Goal: Transaction & Acquisition: Purchase product/service

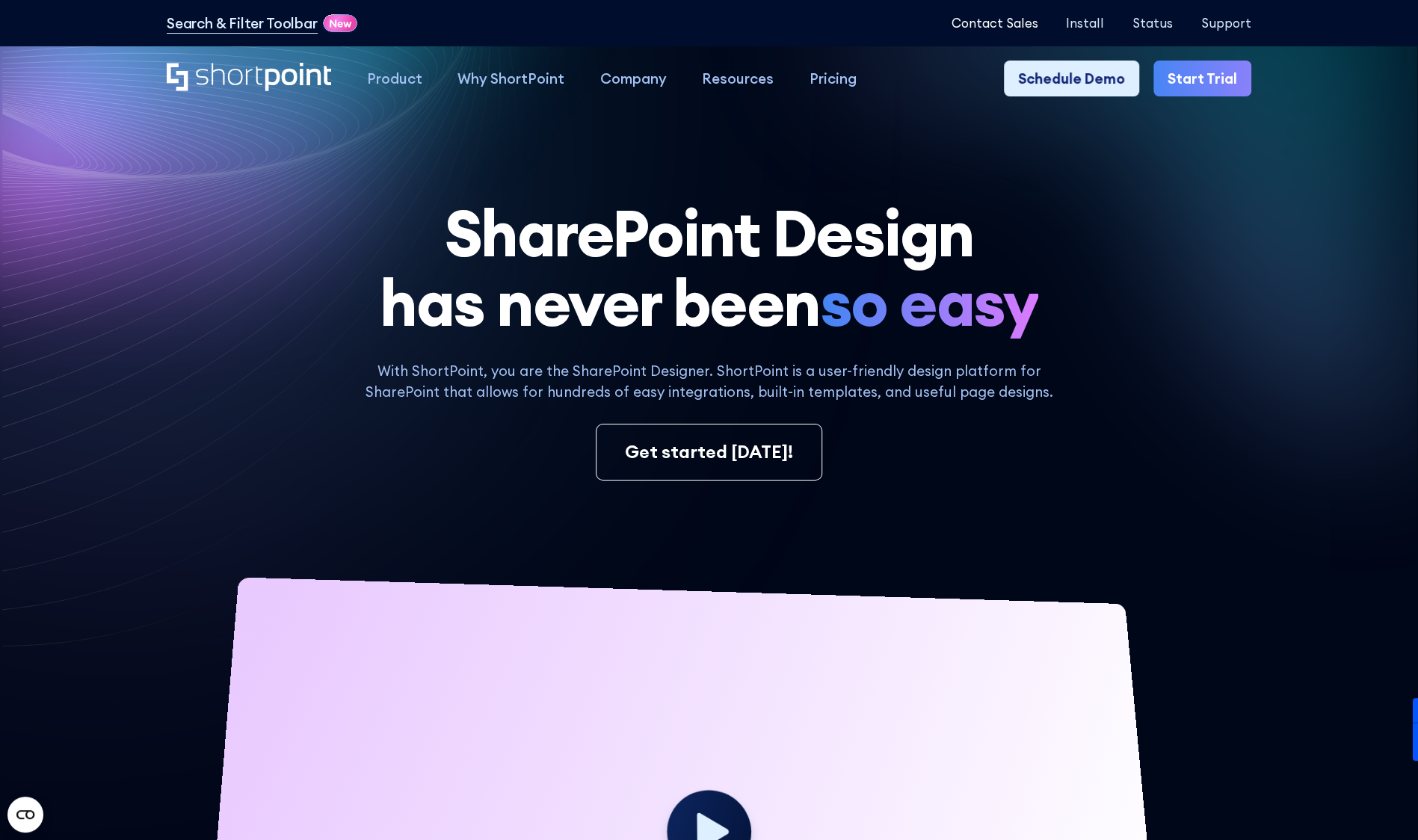
click at [994, 19] on p "Contact Sales" at bounding box center [994, 23] width 86 height 14
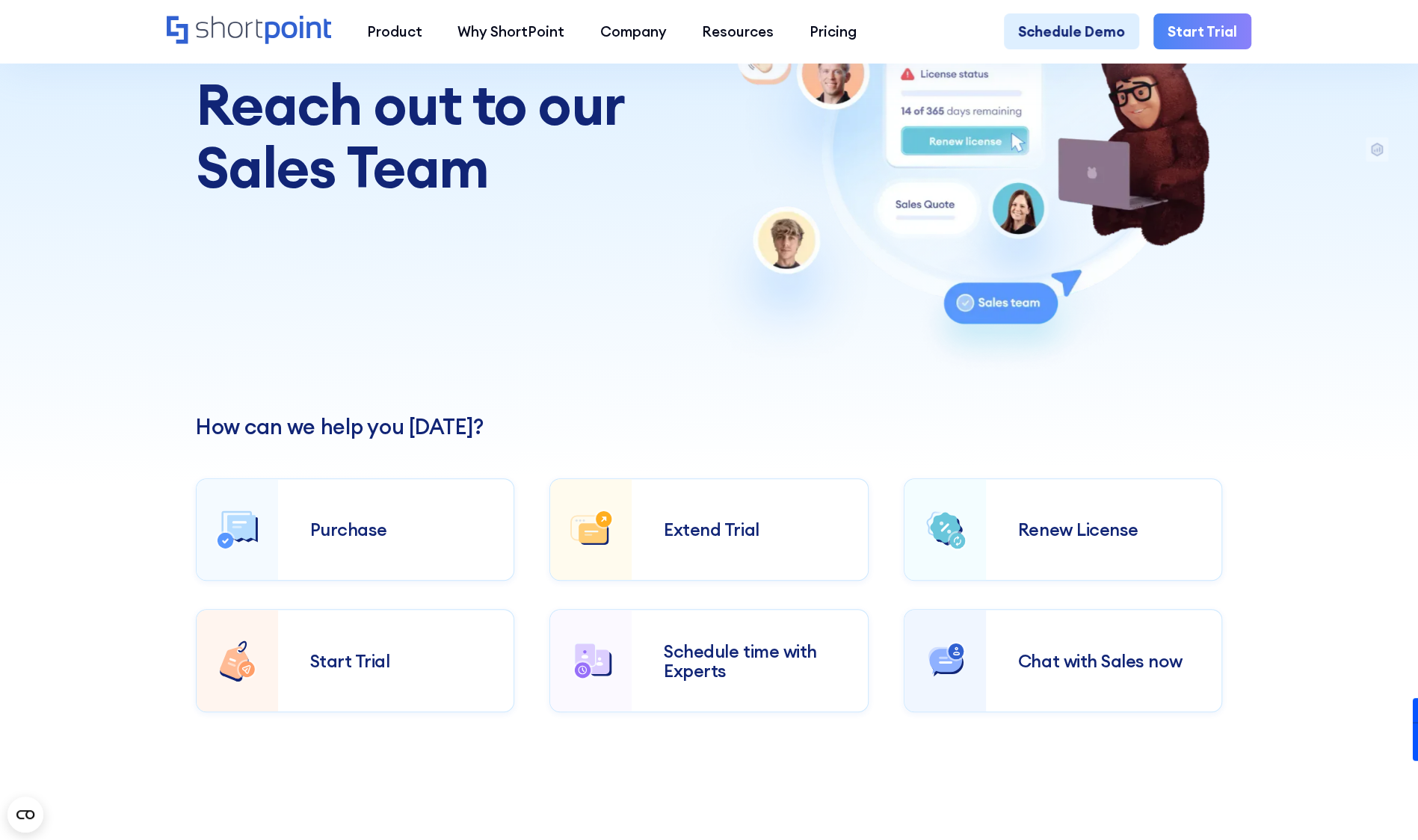
scroll to position [223, 0]
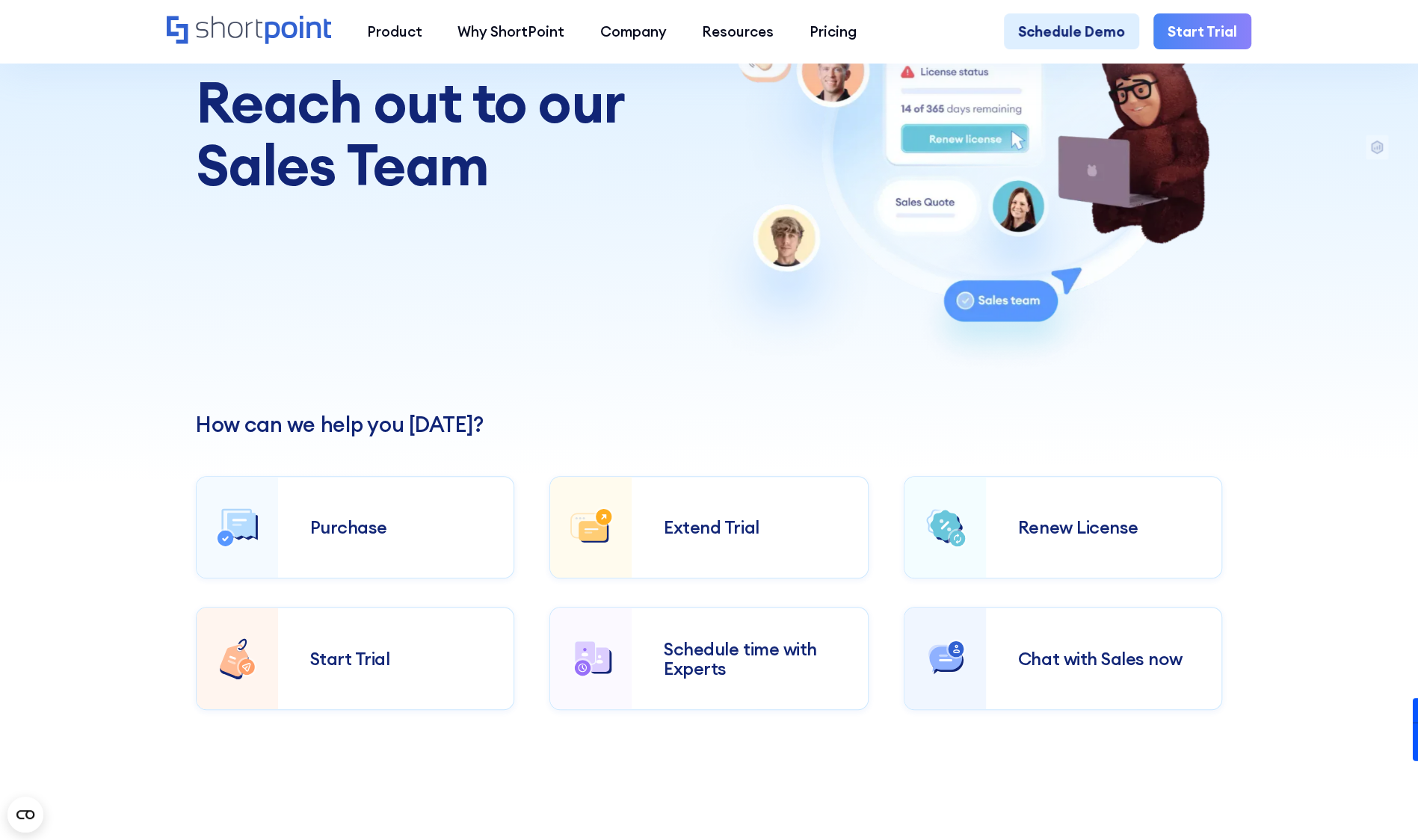
click at [383, 569] on link "Purchase" at bounding box center [355, 528] width 318 height 103
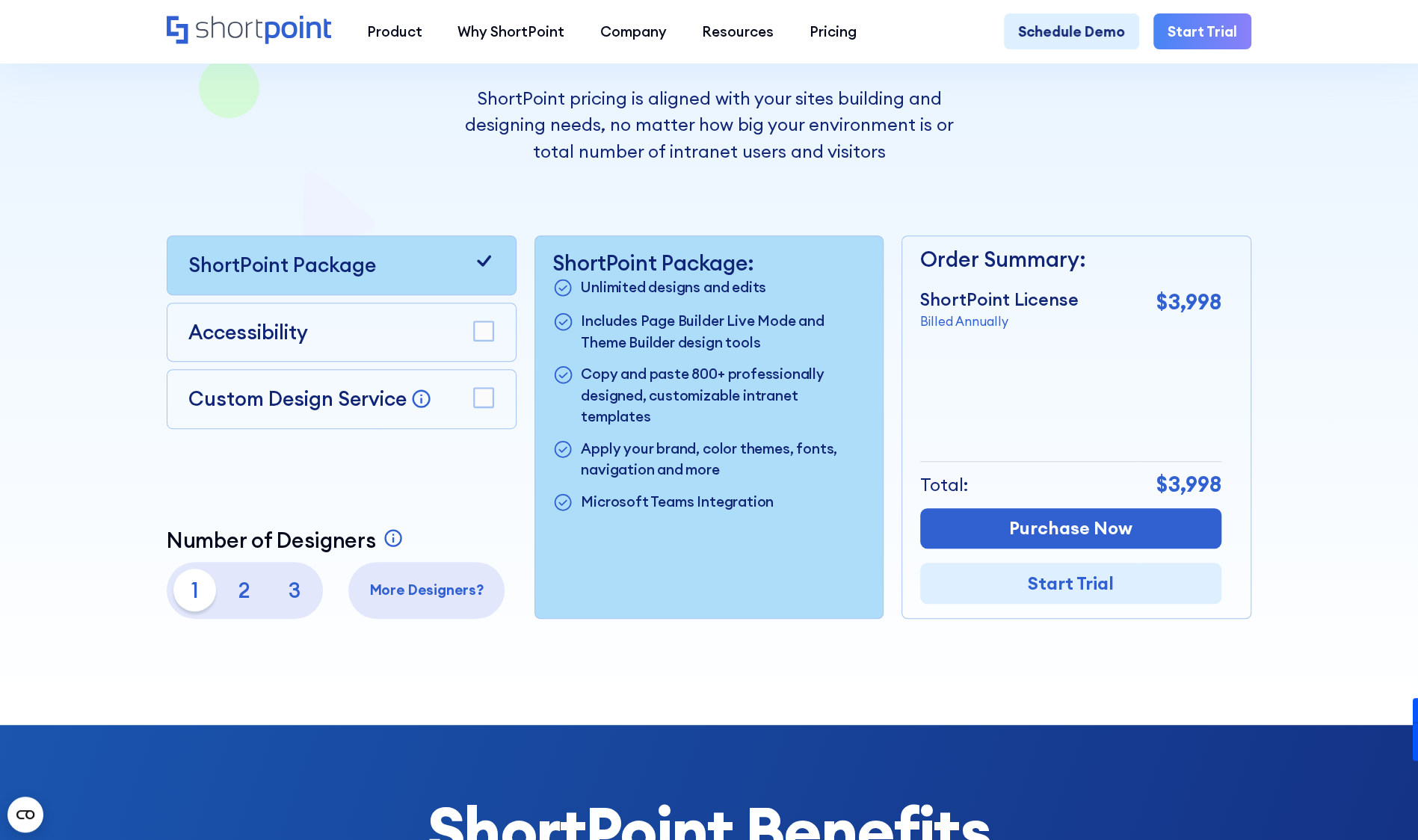
scroll to position [334, 0]
click at [384, 588] on p "More Designers?" at bounding box center [426, 589] width 142 height 21
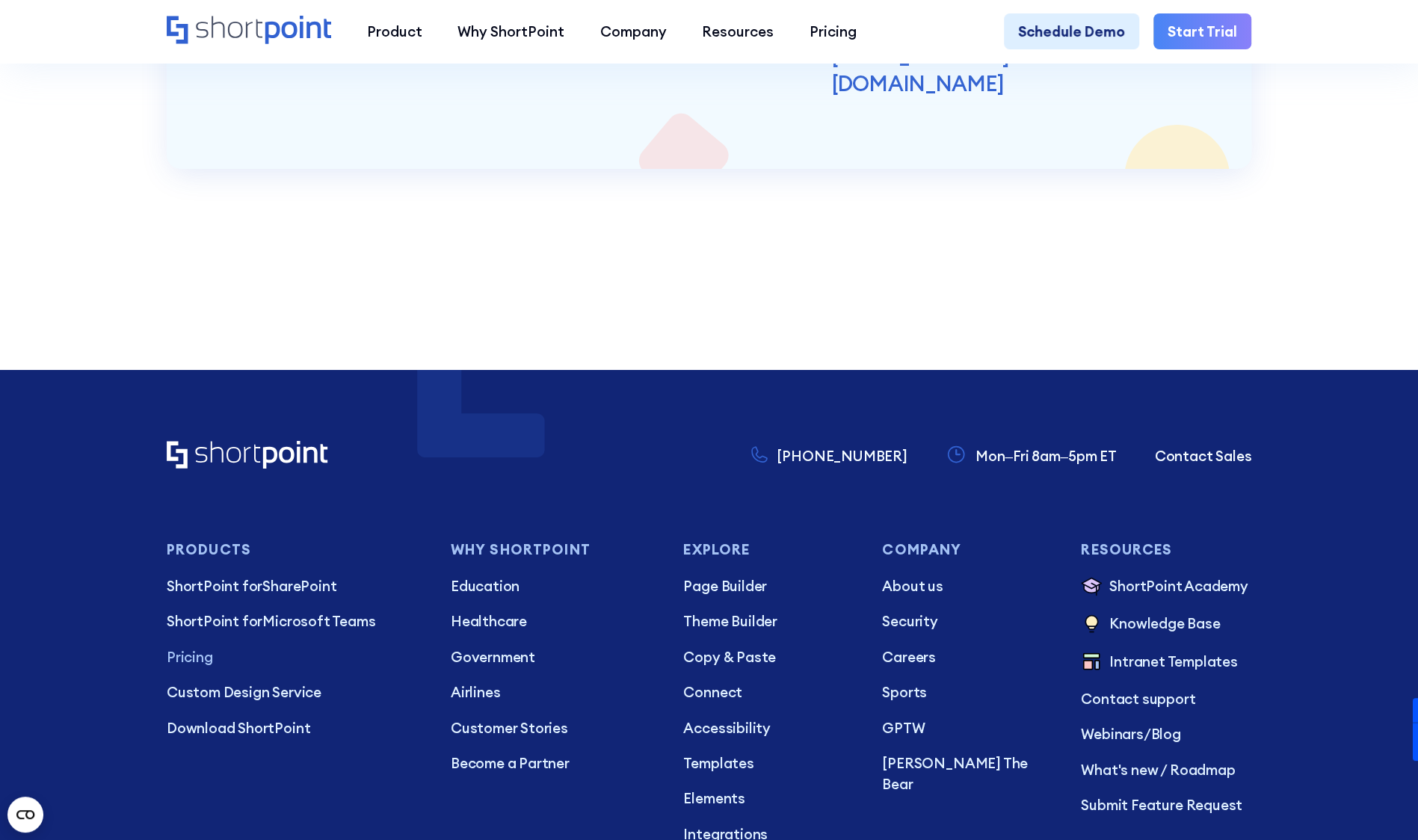
scroll to position [4040, 0]
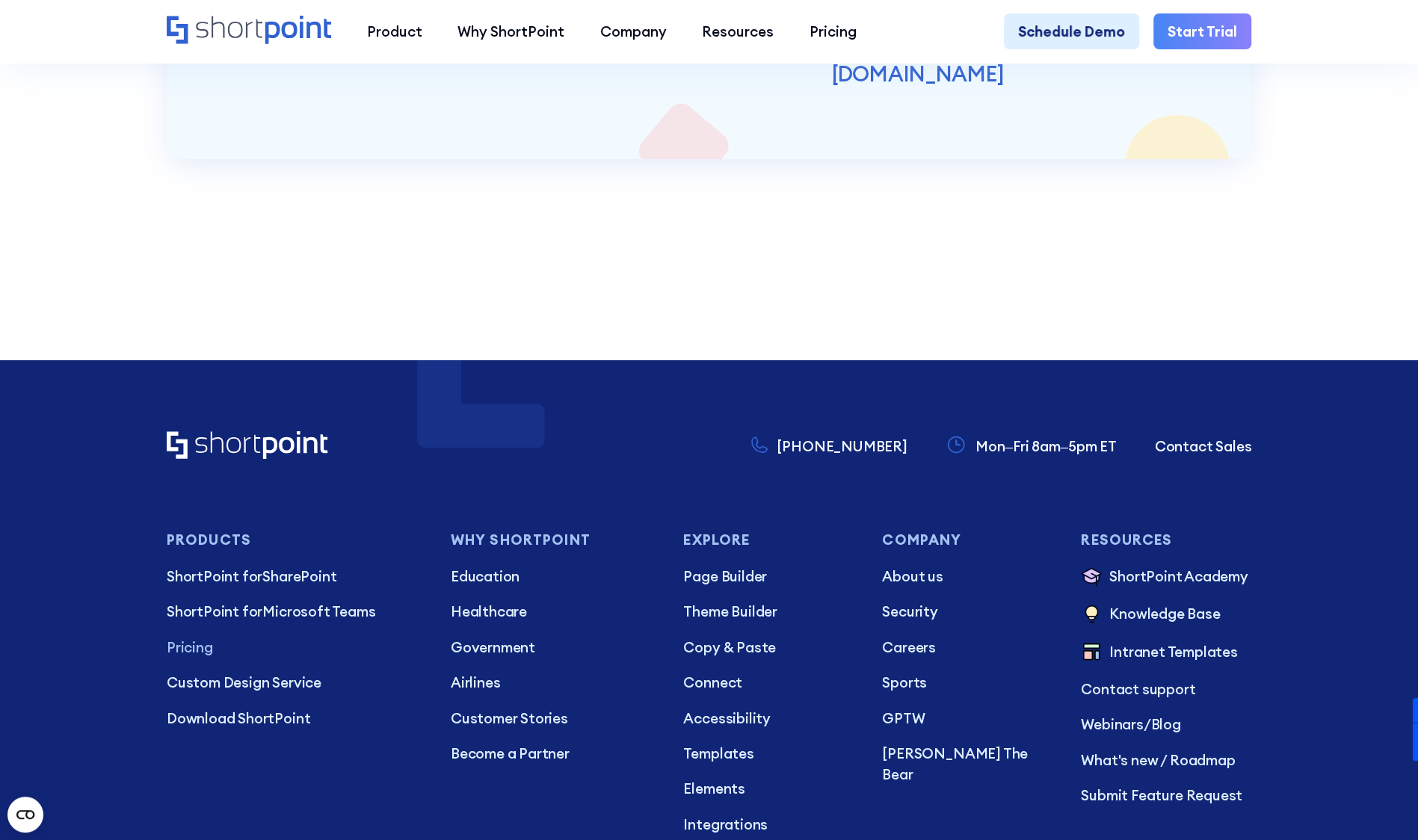
click at [1334, 199] on section "Still have questions? Our best experts are just one call away. Drop an email or…" at bounding box center [709, 1] width 1418 height 600
click at [1201, 294] on section "Still have questions? Our best experts are just one call away. Drop an email or…" at bounding box center [709, 1] width 1418 height 600
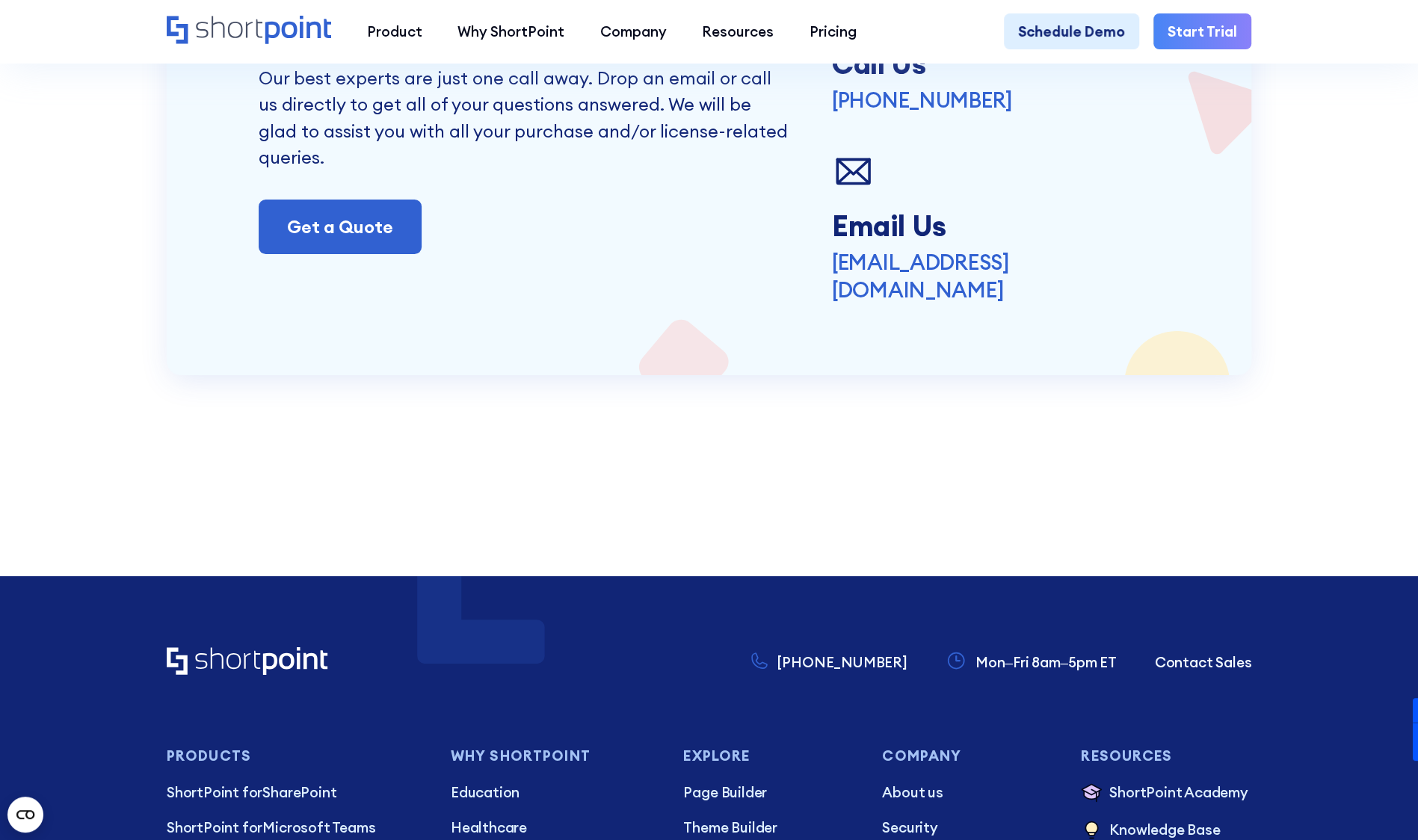
scroll to position [3823, 0]
drag, startPoint x: 1182, startPoint y: 297, endPoint x: 945, endPoint y: 294, distance: 237.0
click at [945, 294] on div "Still have questions? Our best experts are just one call away. Drop an email or…" at bounding box center [709, 147] width 1084 height 458
copy p "sales@shortpoint.com"
click at [1050, 503] on section "Still have questions? Our best experts are just one call away. Drop an email or…" at bounding box center [709, 218] width 1418 height 600
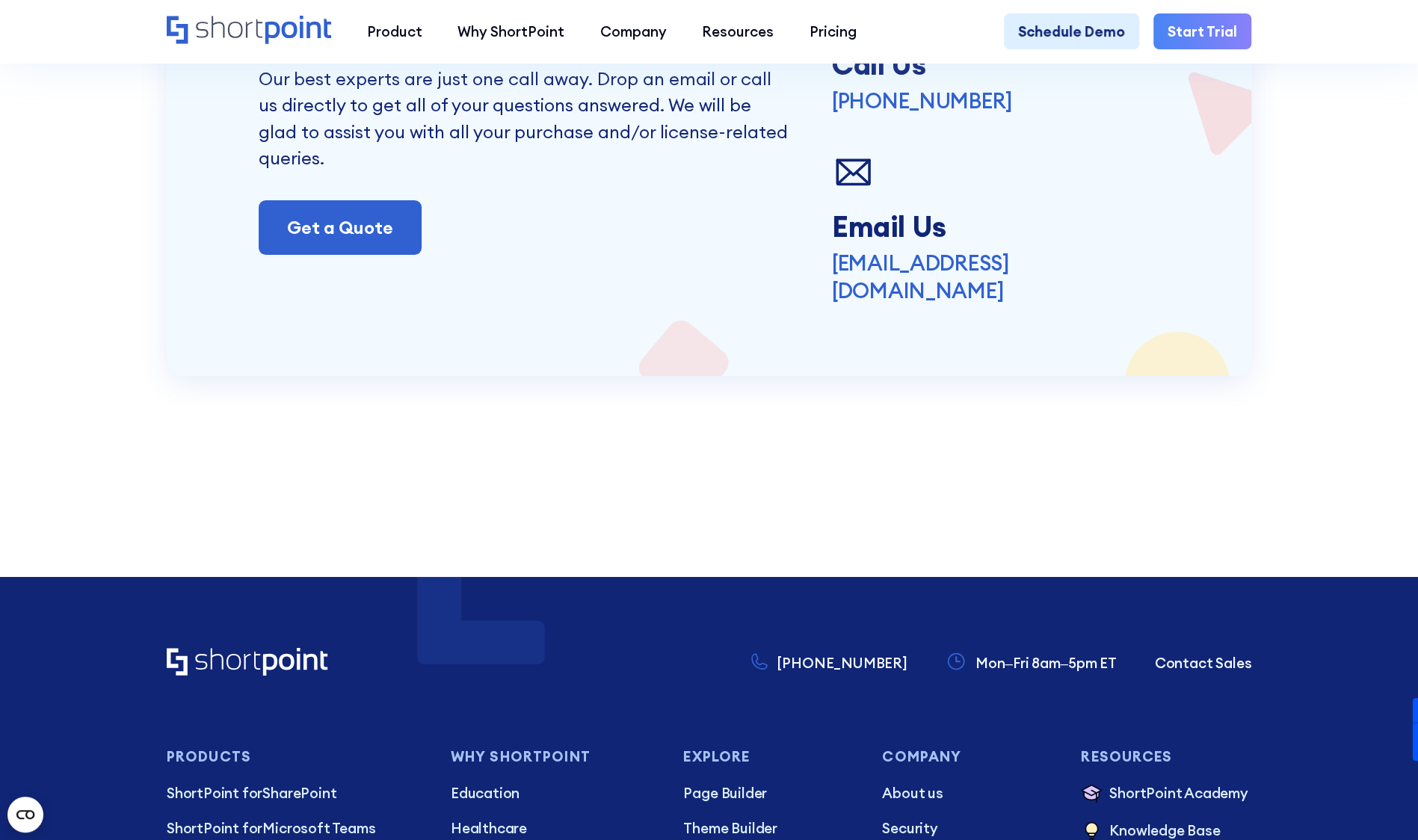
click at [1050, 503] on section "Still have questions? Our best experts are just one call away. Drop an email or…" at bounding box center [709, 218] width 1418 height 600
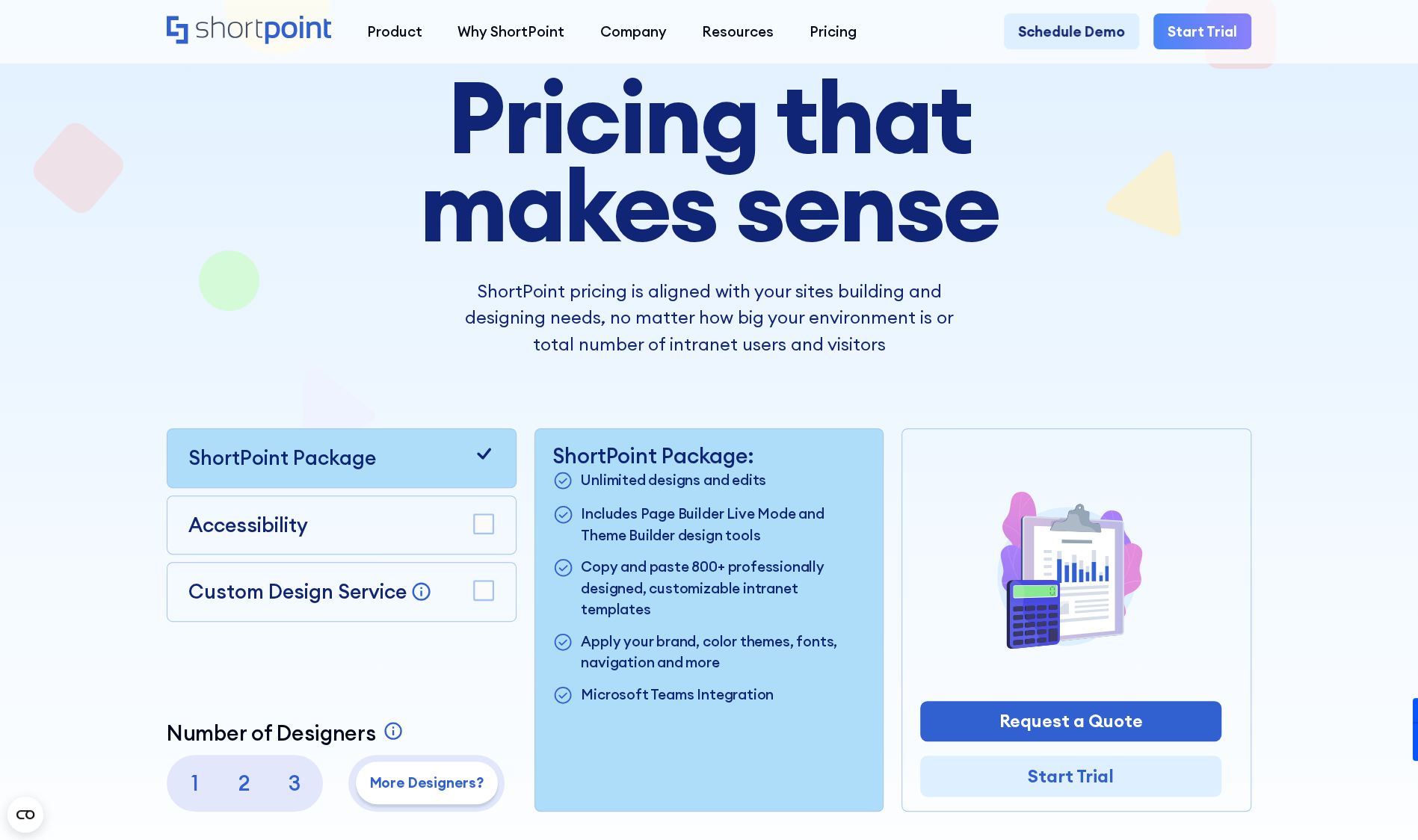
scroll to position [0, 0]
